Goal: Information Seeking & Learning: Learn about a topic

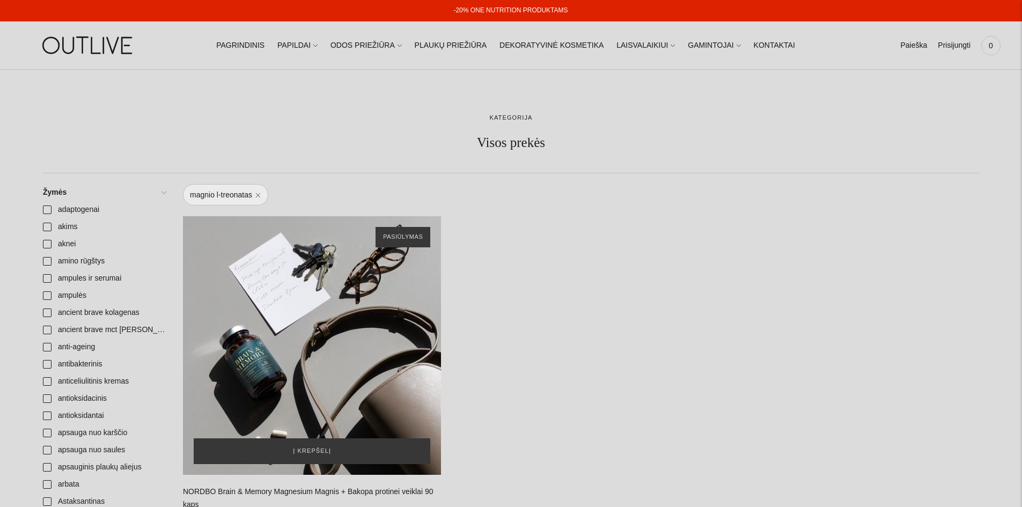
scroll to position [268, 0]
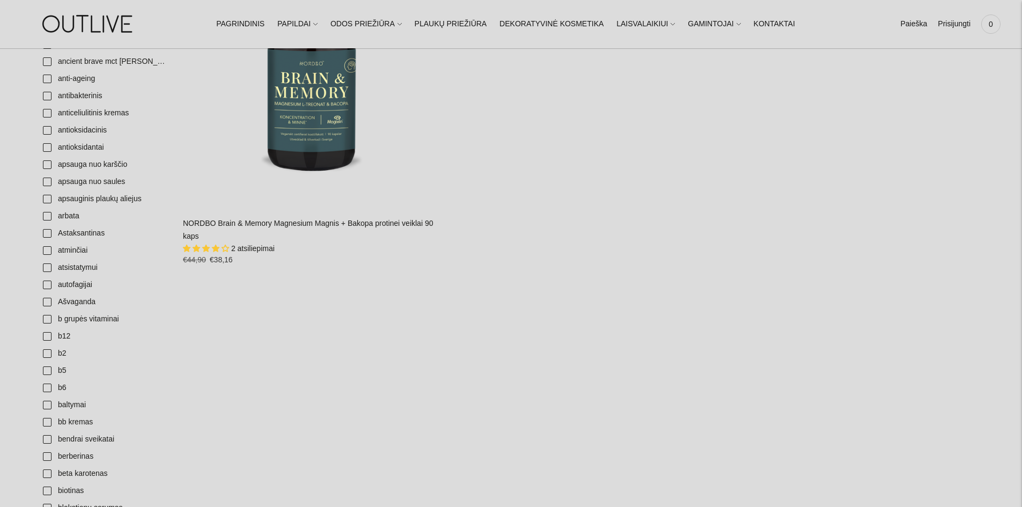
click at [283, 224] on link "NORDBO Brain & Memory Magnesium Magnis + Bakopa protinei veiklai 90 kaps" at bounding box center [308, 229] width 250 height 21
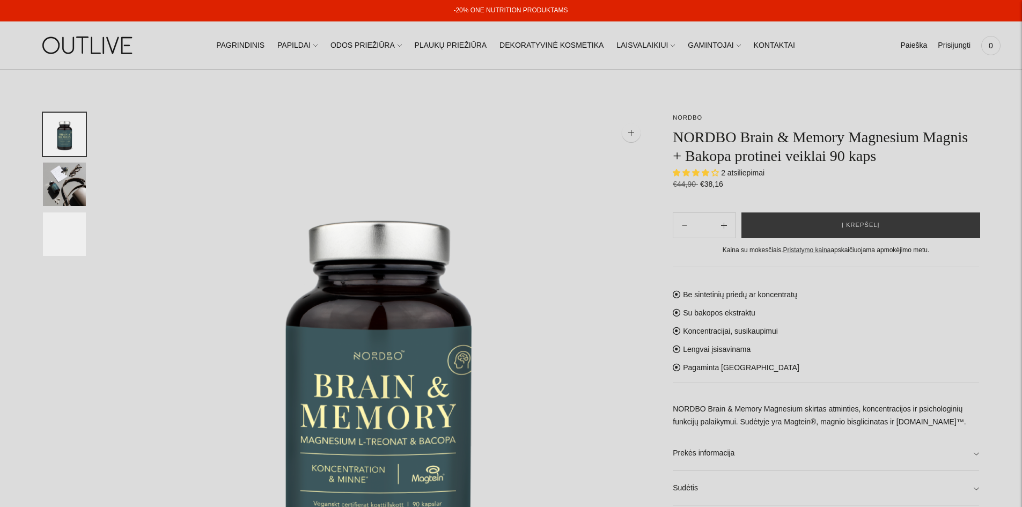
select select "**********"
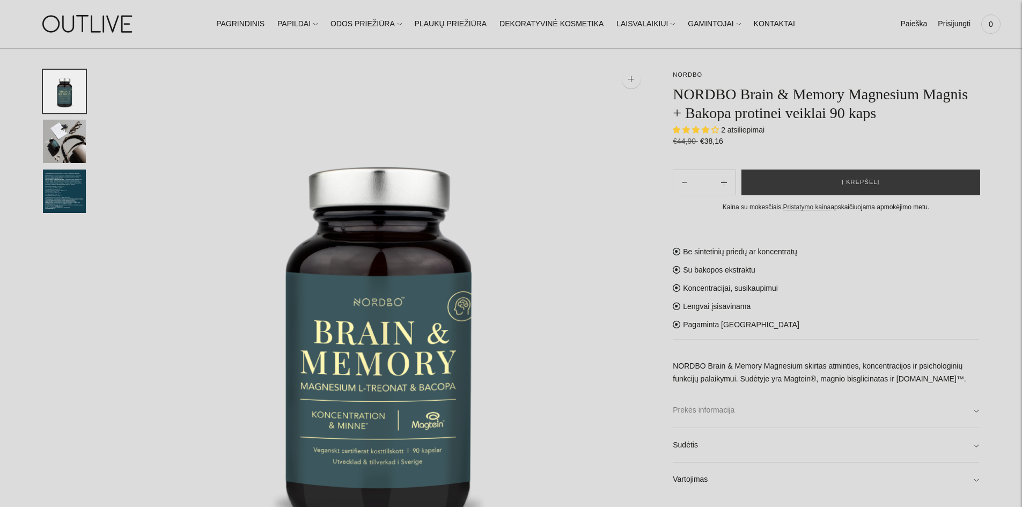
click at [717, 413] on link "Prekės informacija" at bounding box center [826, 410] width 306 height 34
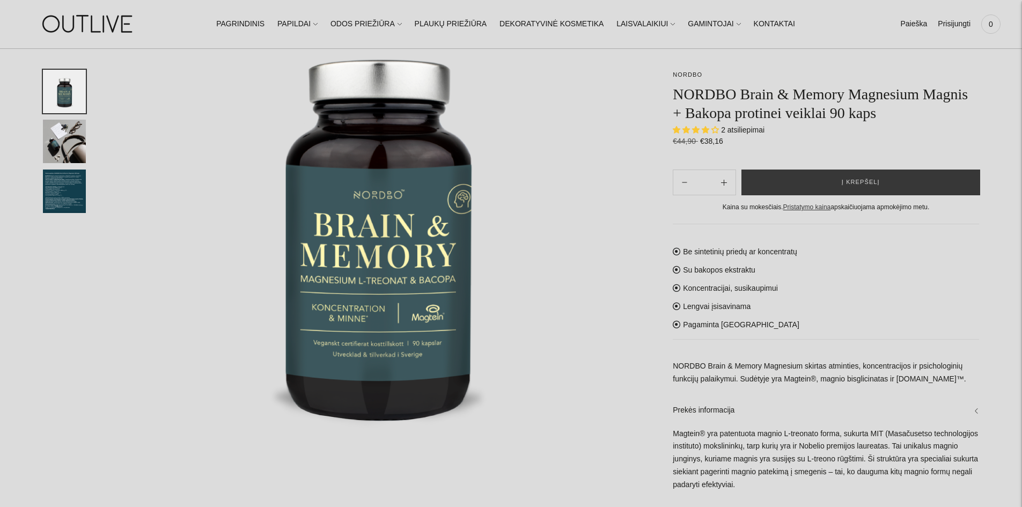
scroll to position [215, 0]
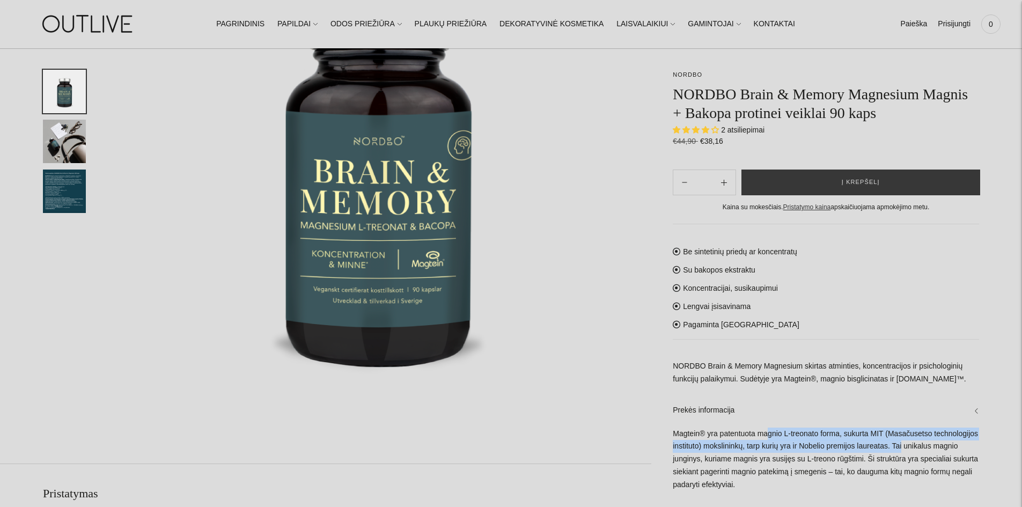
drag, startPoint x: 769, startPoint y: 437, endPoint x: 949, endPoint y: 440, distance: 179.2
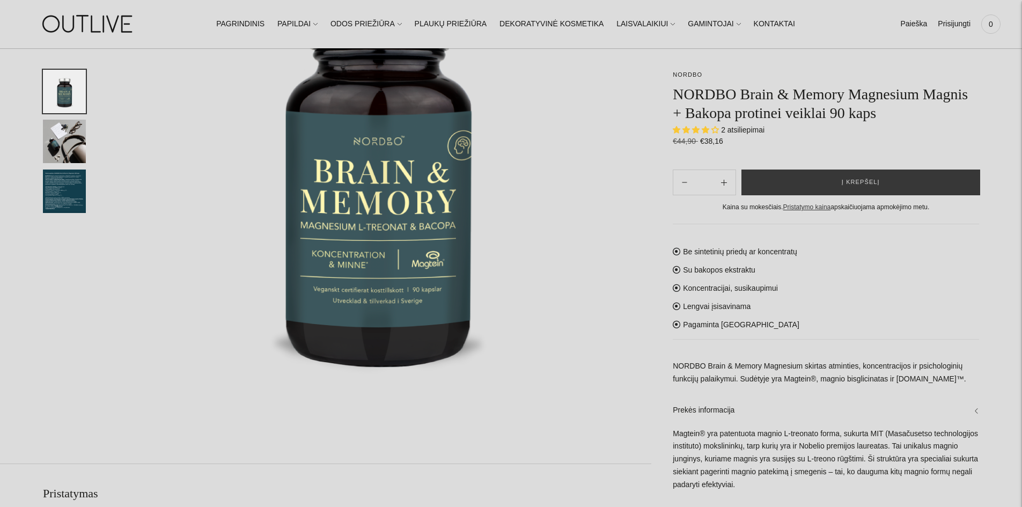
drag, startPoint x: 676, startPoint y: 447, endPoint x: 846, endPoint y: 461, distance: 170.6
drag, startPoint x: 690, startPoint y: 459, endPoint x: 910, endPoint y: 459, distance: 220.0
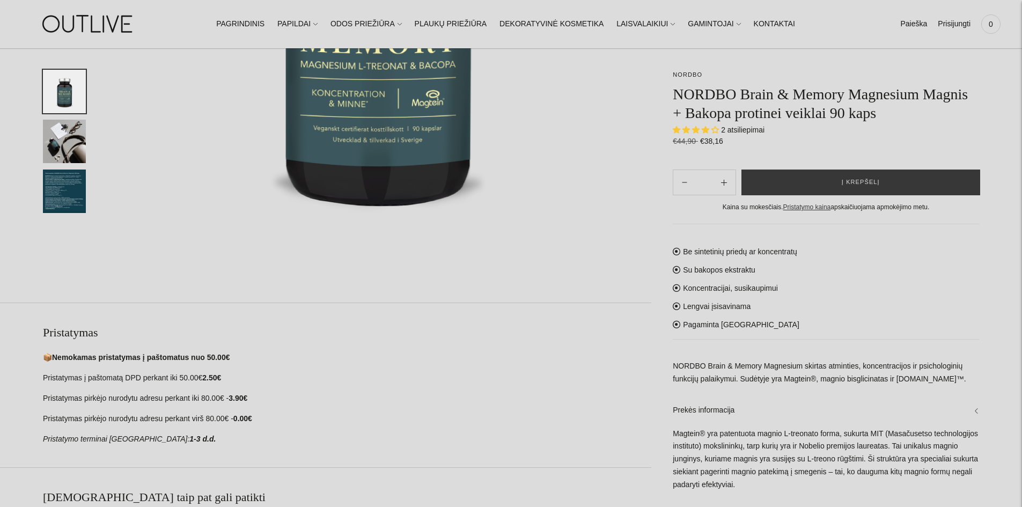
scroll to position [590, 0]
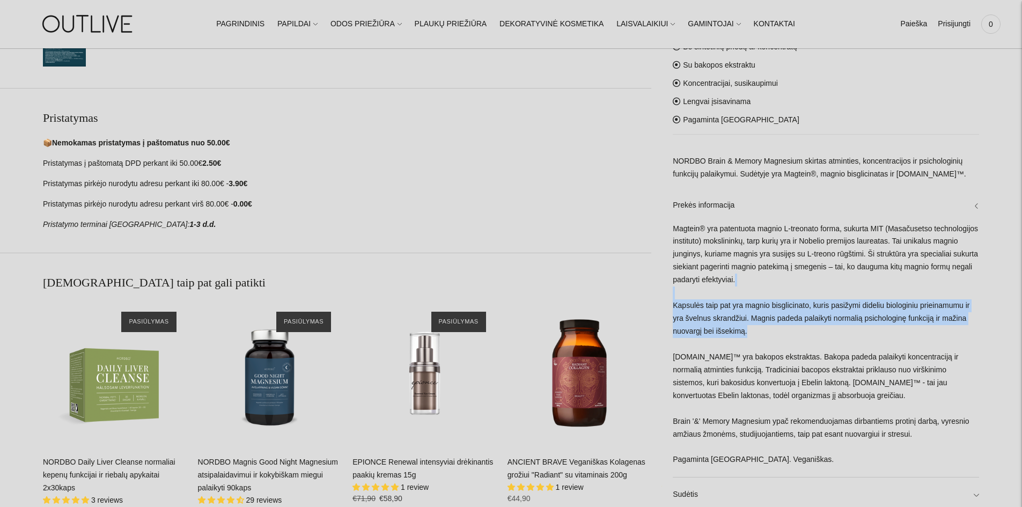
drag, startPoint x: 681, startPoint y: 298, endPoint x: 833, endPoint y: 352, distance: 161.4
click at [880, 326] on div "Magtein® yra patentuota magnio L-treonato forma, sukurta MIT (Masačusetso techn…" at bounding box center [826, 350] width 306 height 255
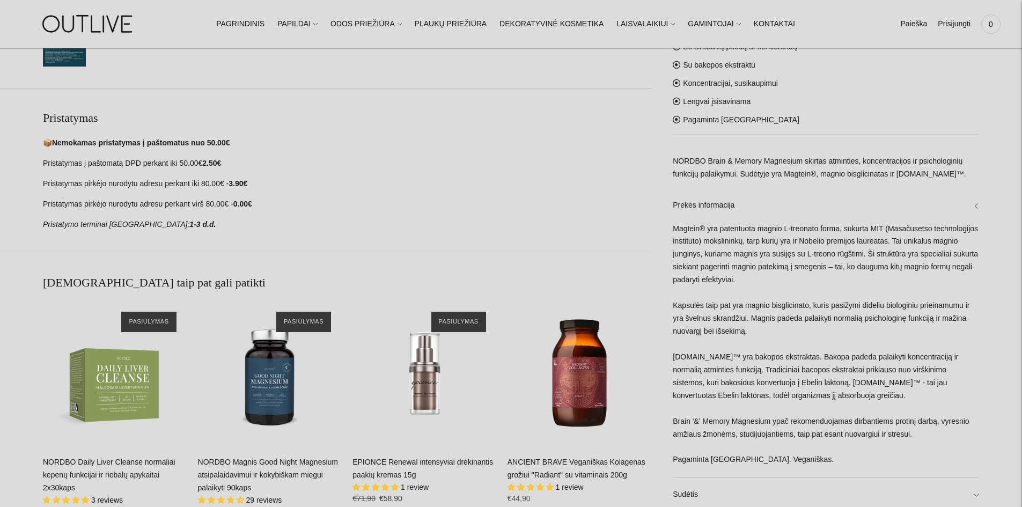
click at [832, 353] on div "Magtein® yra patentuota magnio L-treonato forma, sukurta MIT (Masačusetso techn…" at bounding box center [826, 350] width 306 height 255
